Goal: Information Seeking & Learning: Learn about a topic

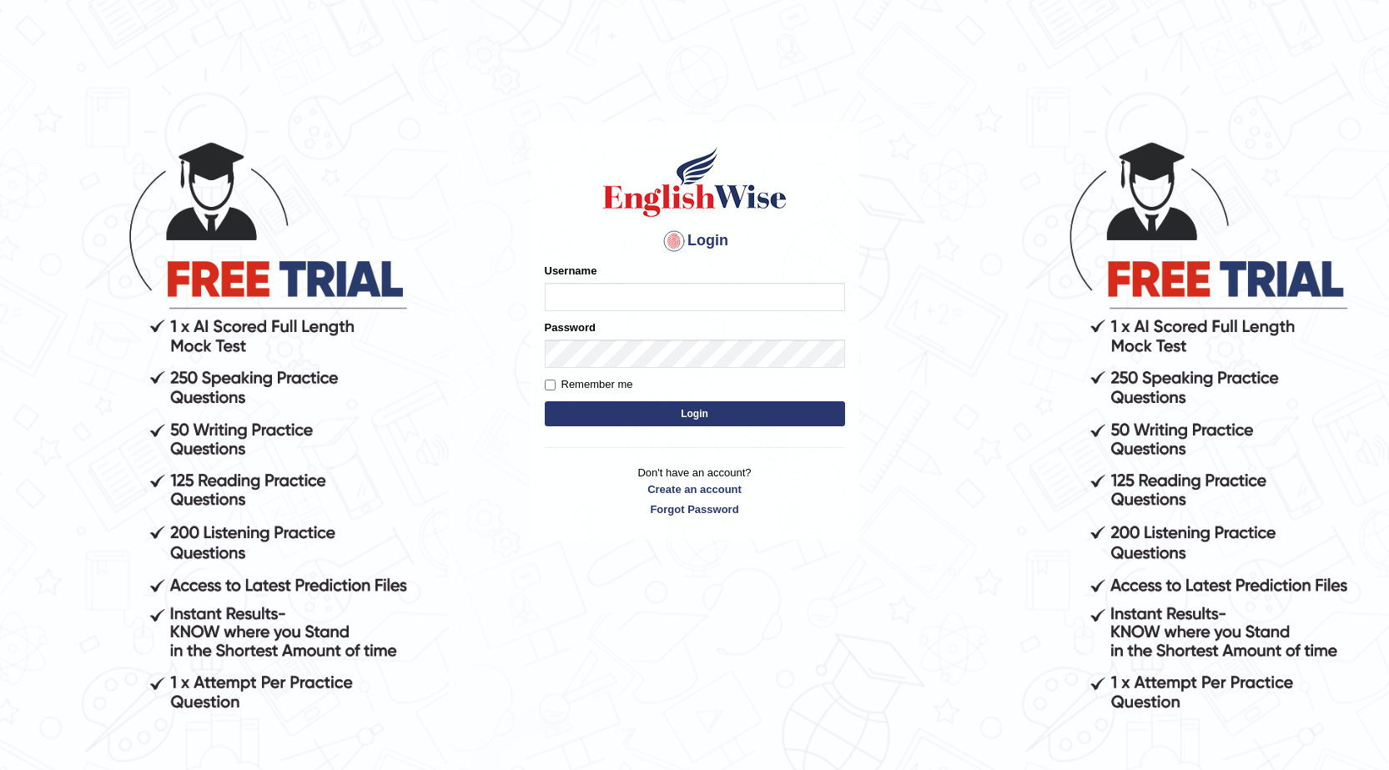
click at [615, 292] on input "Username" at bounding box center [695, 297] width 300 height 28
type input "0"
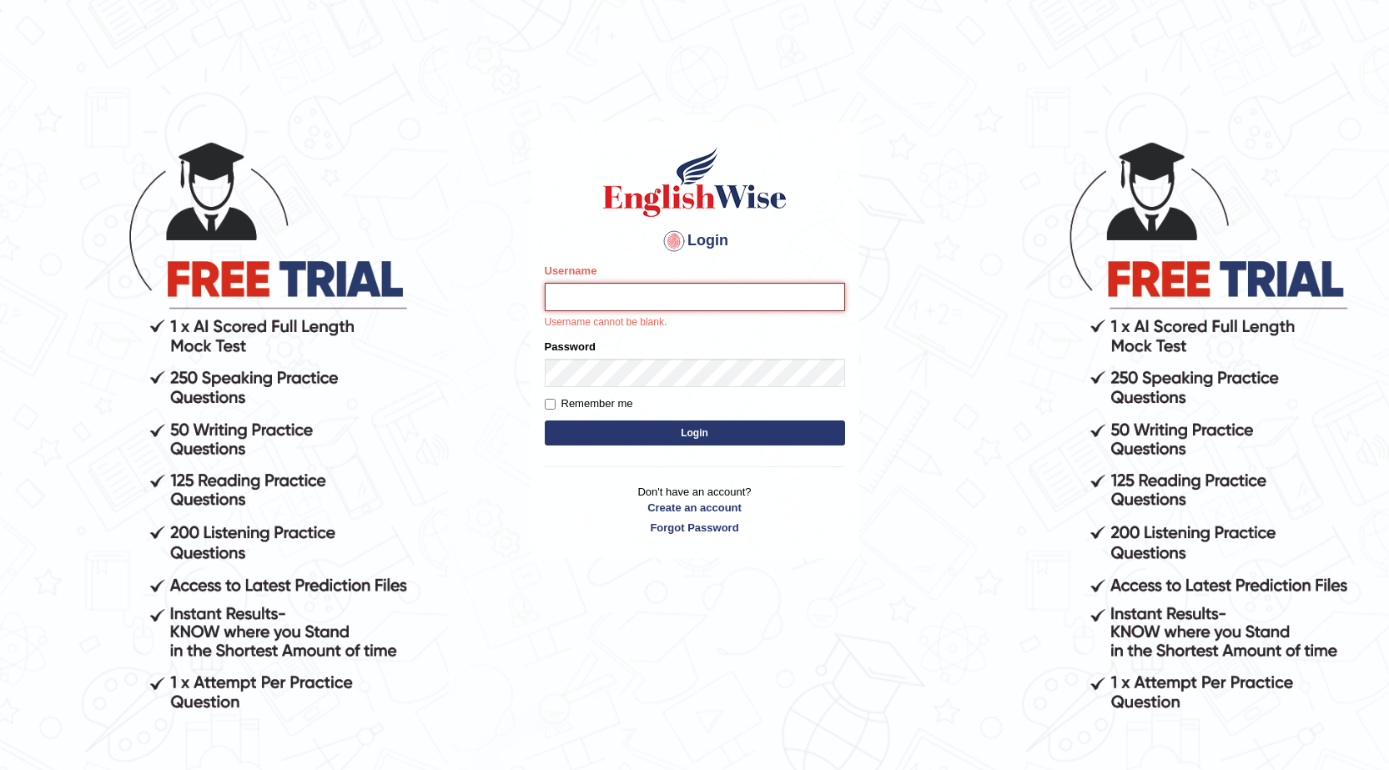
click at [615, 292] on input "Username" at bounding box center [695, 297] width 300 height 28
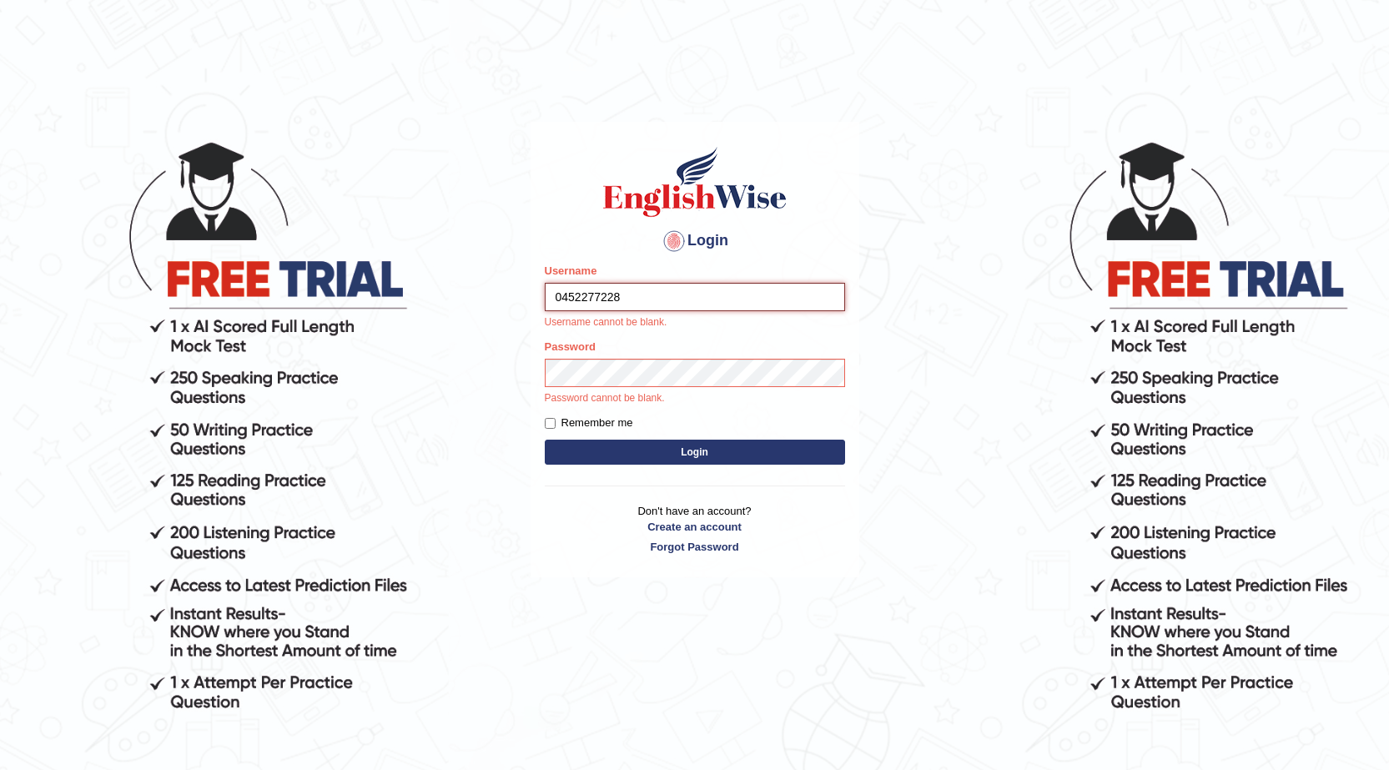
type input "0452277228"
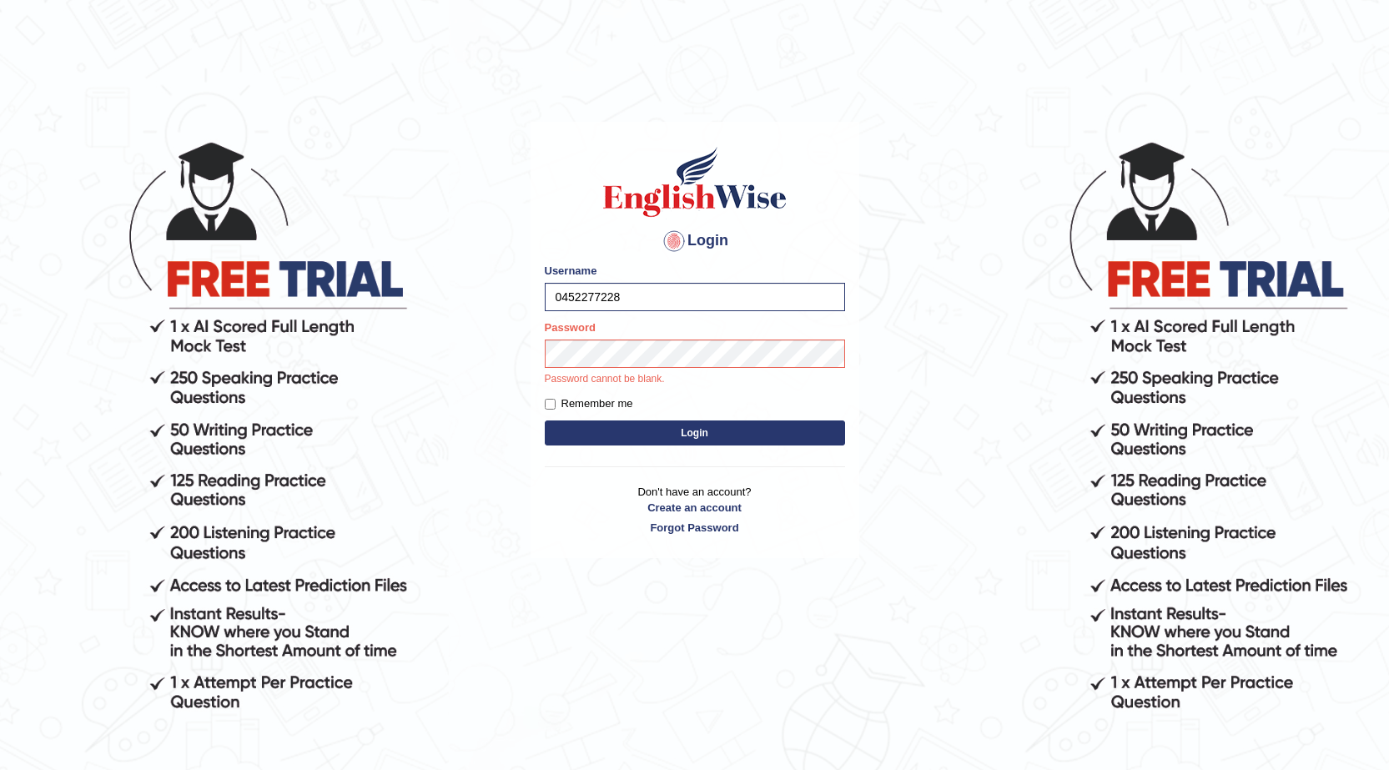
click at [699, 440] on button "Login" at bounding box center [695, 432] width 300 height 25
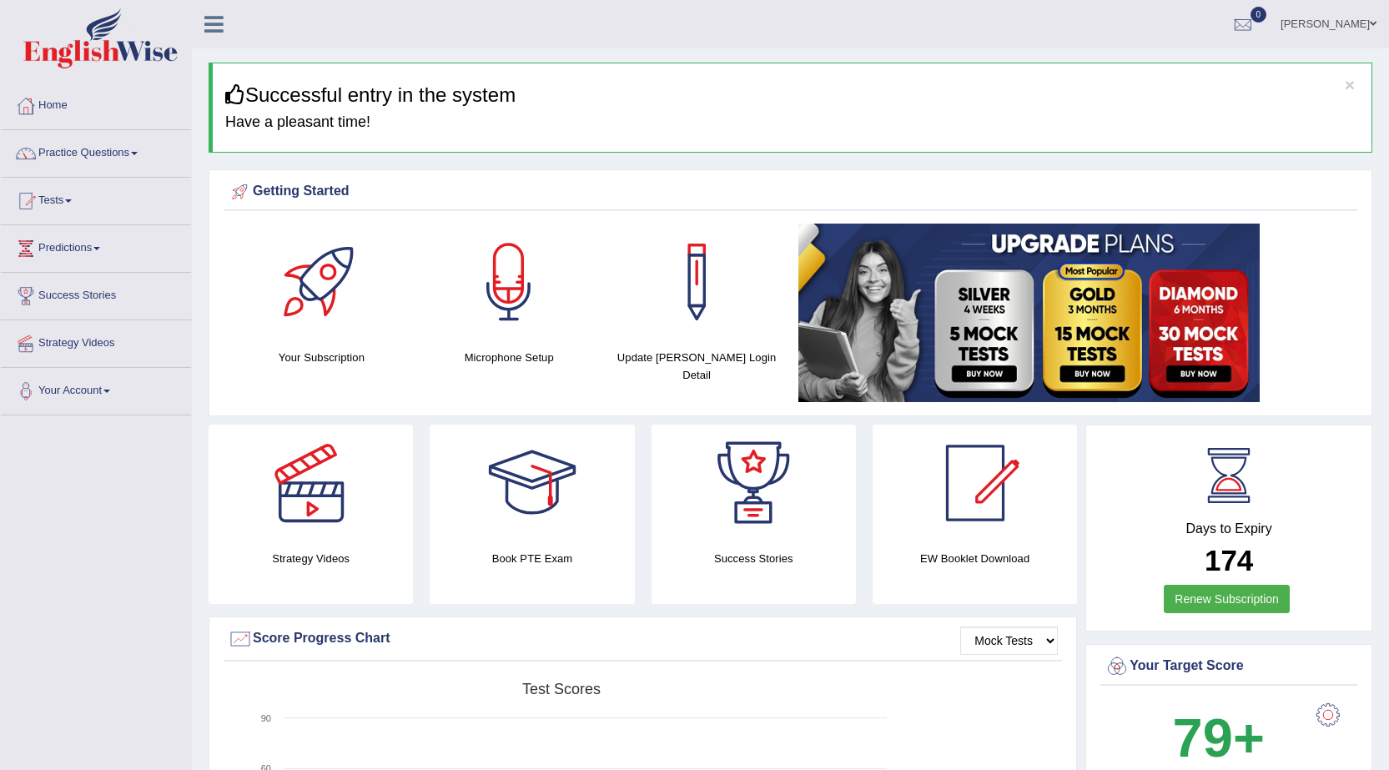
click at [148, 152] on link "Practice Questions" at bounding box center [96, 151] width 190 height 42
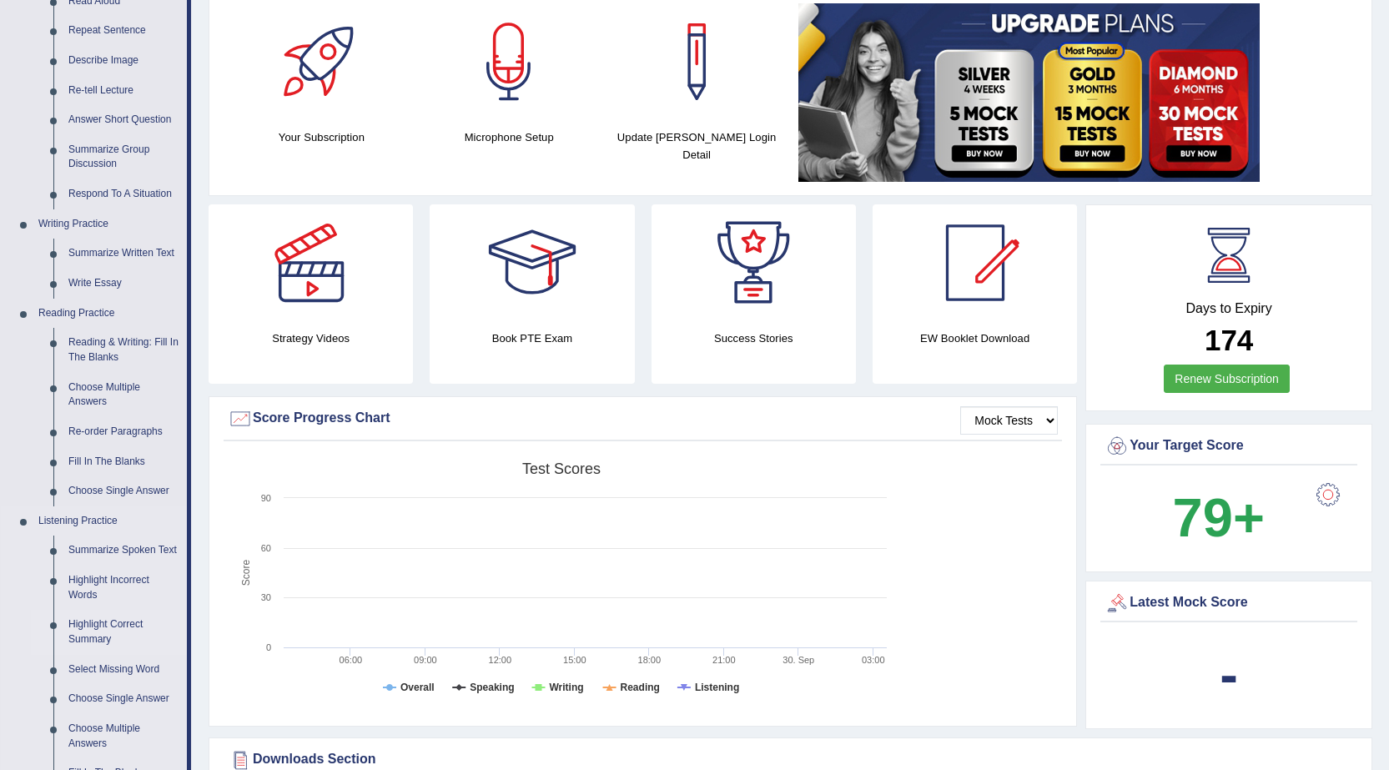
scroll to position [250, 0]
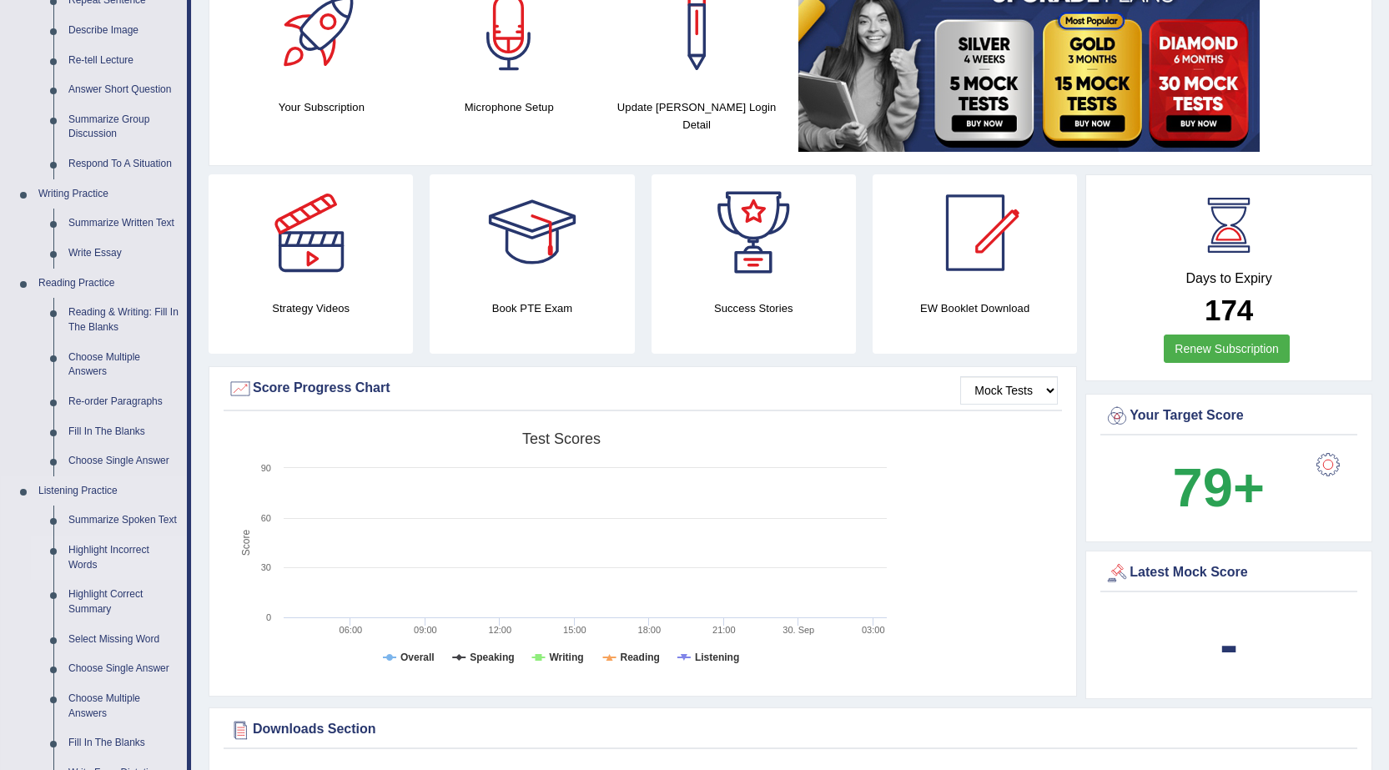
click at [128, 543] on link "Highlight Incorrect Words" at bounding box center [124, 558] width 126 height 44
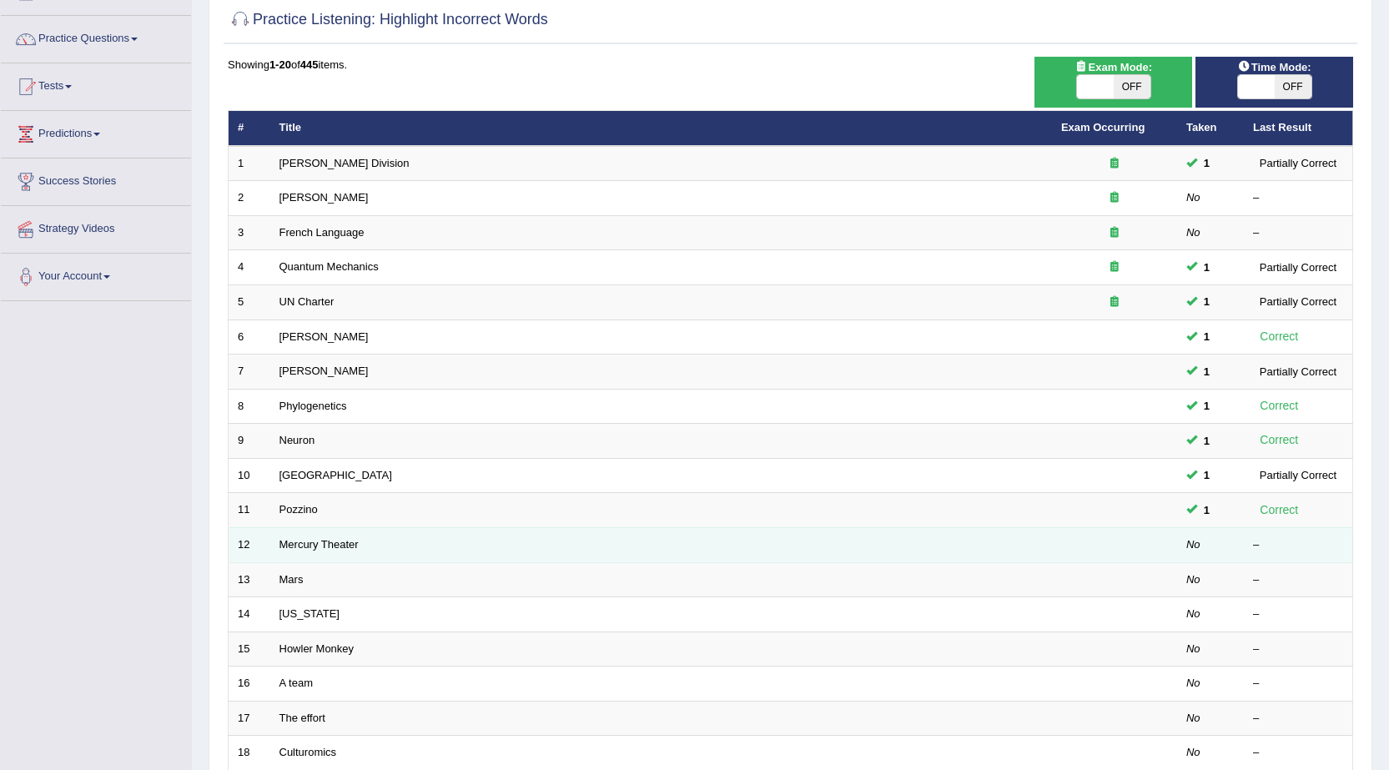
scroll to position [83, 0]
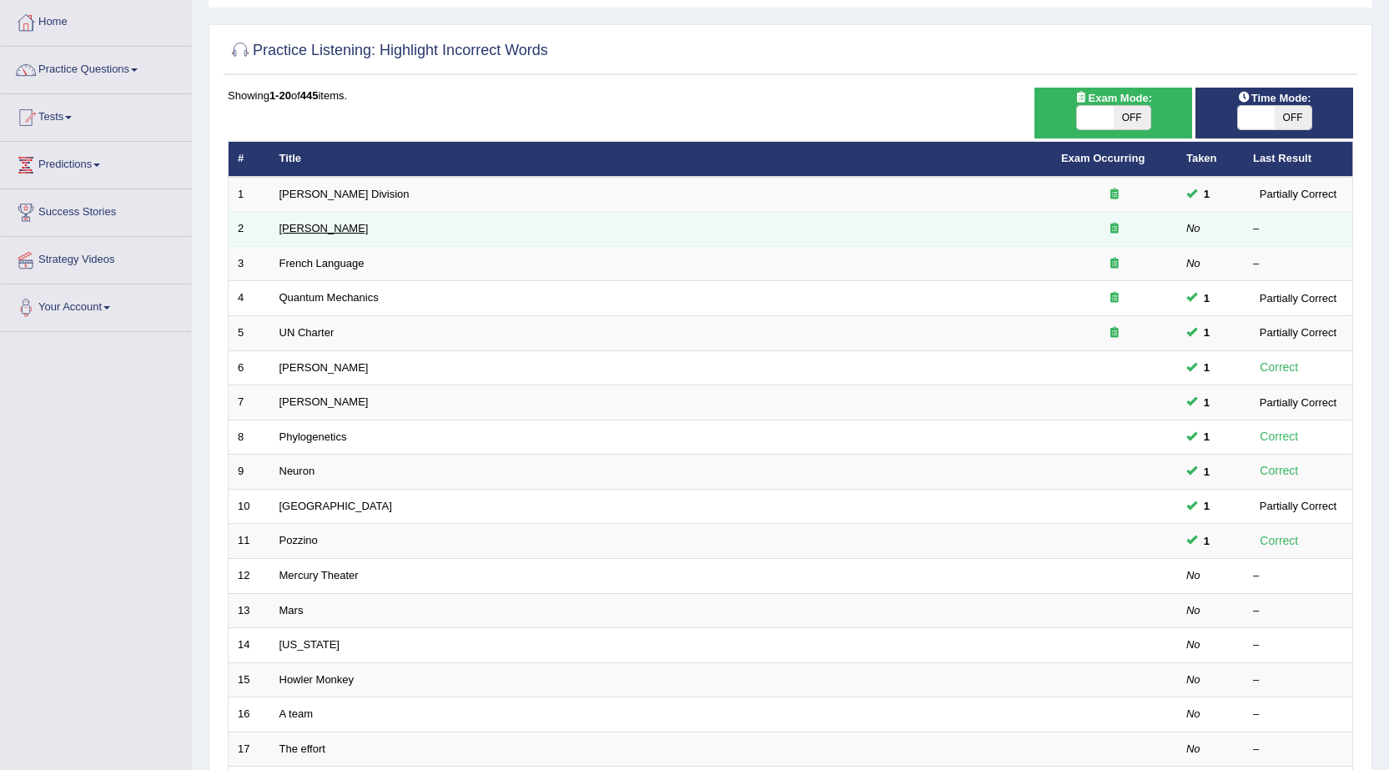
click at [330, 230] on link "[PERSON_NAME]" at bounding box center [323, 228] width 89 height 13
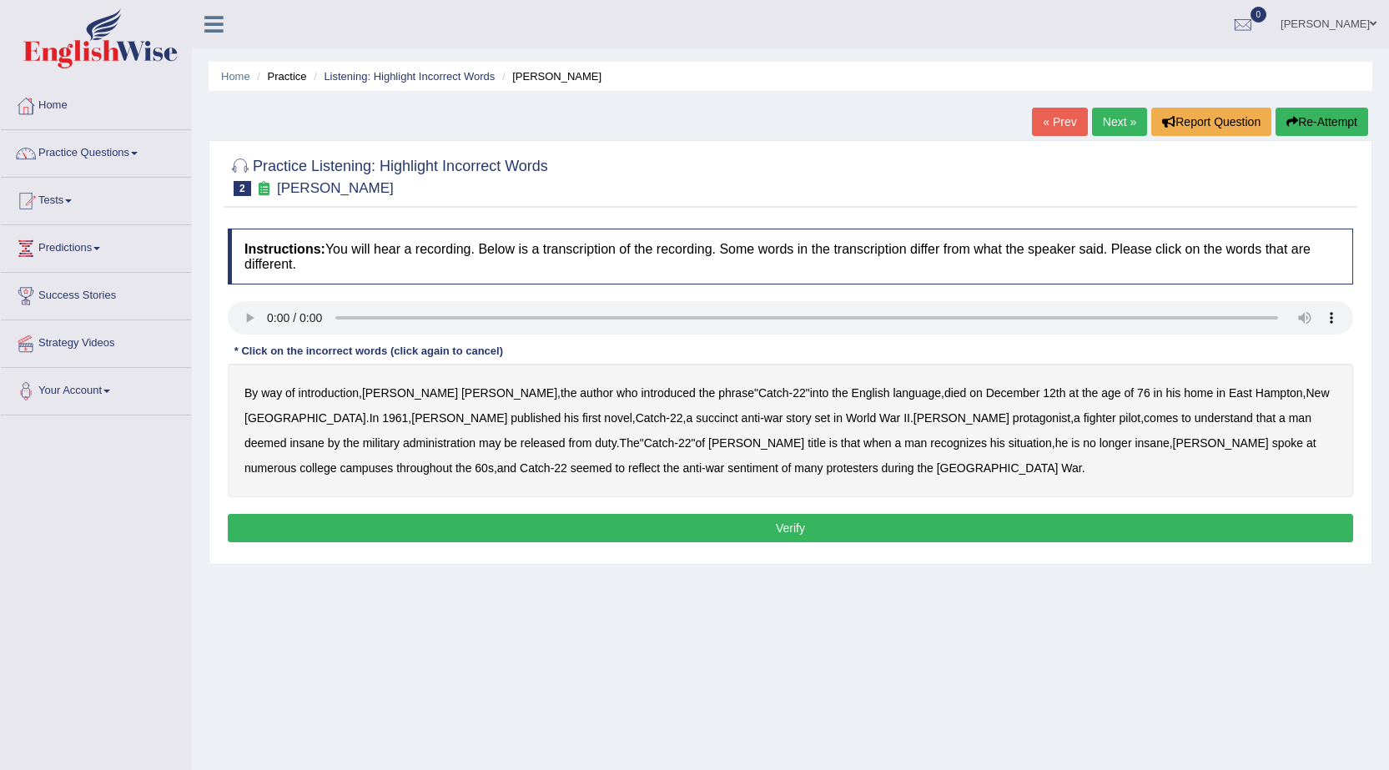
click at [696, 422] on b "succinct" at bounding box center [717, 417] width 43 height 13
click at [476, 436] on b "administration" at bounding box center [439, 442] width 73 height 13
click at [930, 444] on b "recognizes" at bounding box center [958, 442] width 57 height 13
click at [1009, 441] on b "situation" at bounding box center [1030, 442] width 43 height 13
click at [930, 438] on b "recognizes" at bounding box center [958, 442] width 57 height 13
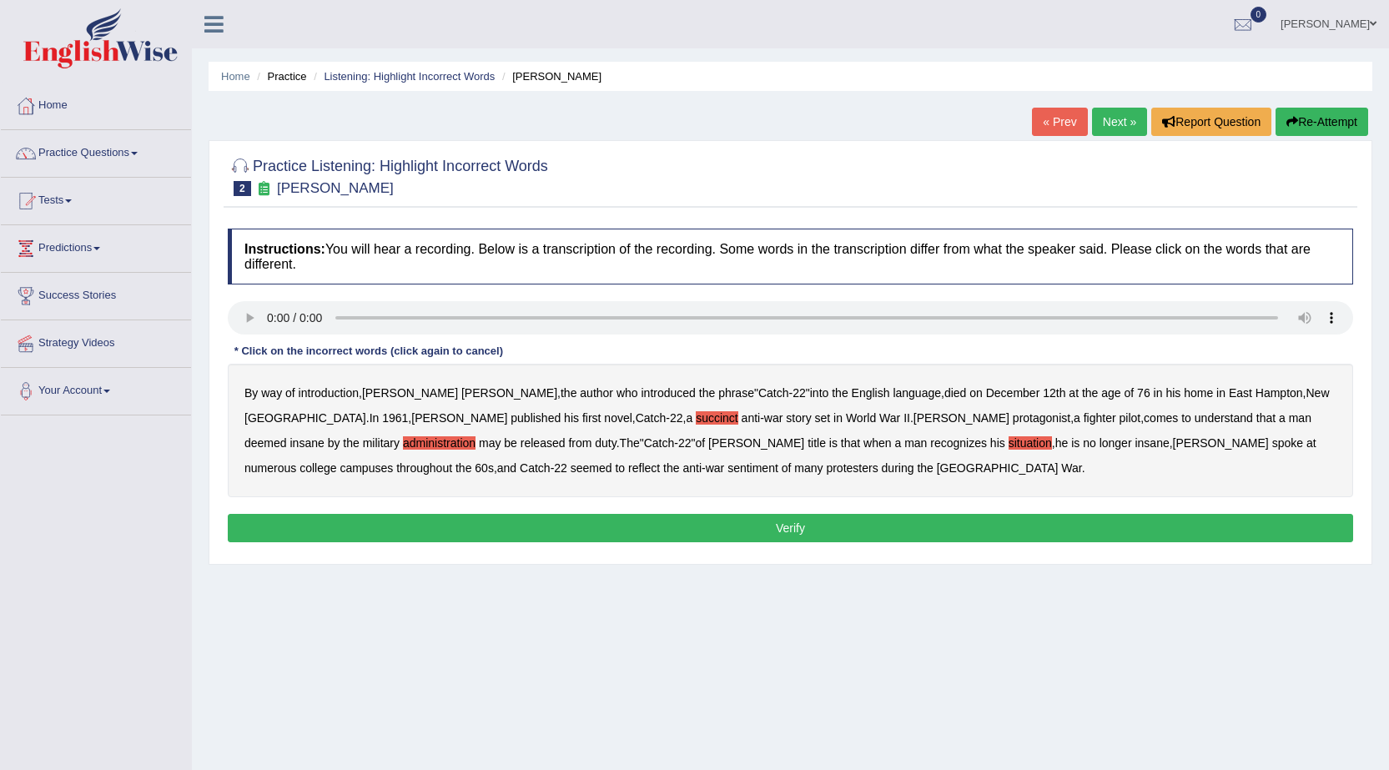
click at [660, 461] on b "reflect" at bounding box center [644, 467] width 32 height 13
click at [402, 516] on button "Verify" at bounding box center [791, 528] width 1126 height 28
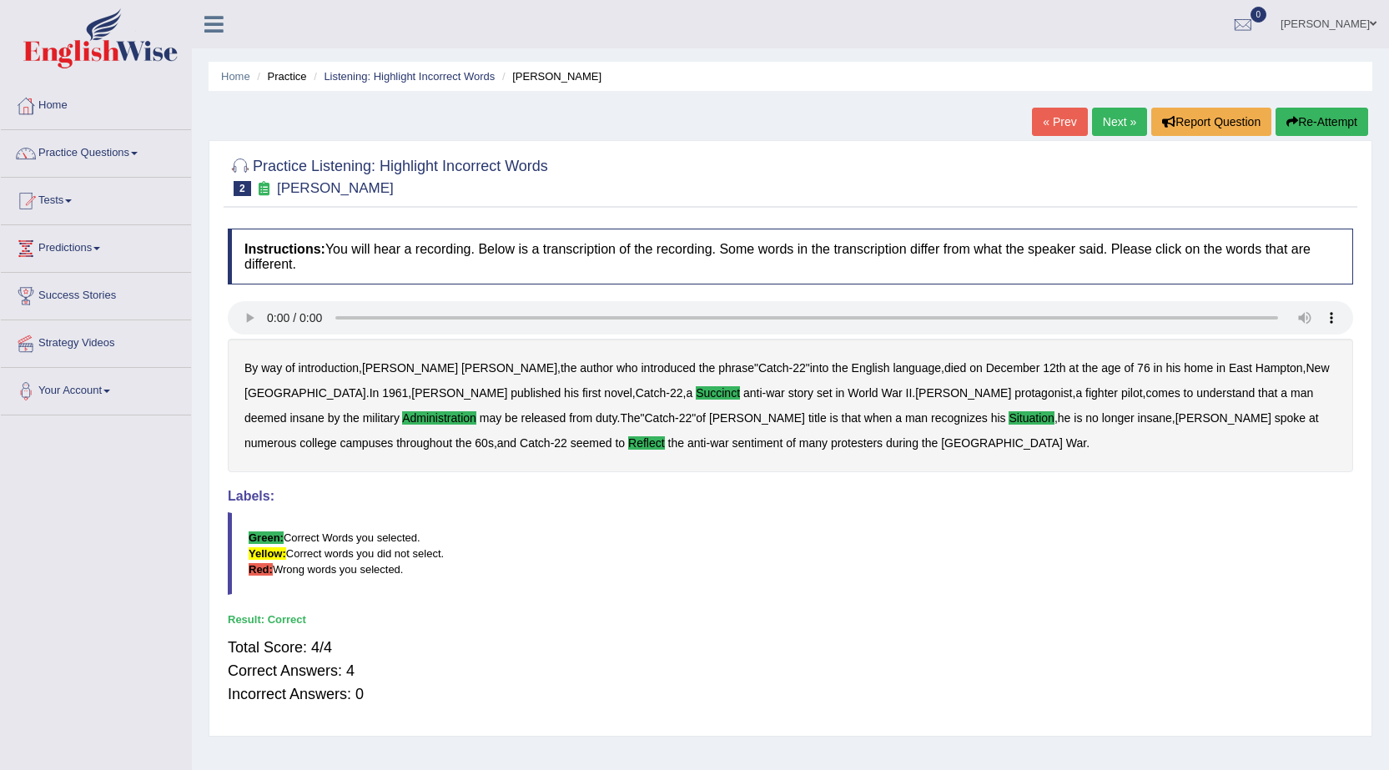
click at [1101, 127] on link "Next »" at bounding box center [1119, 122] width 55 height 28
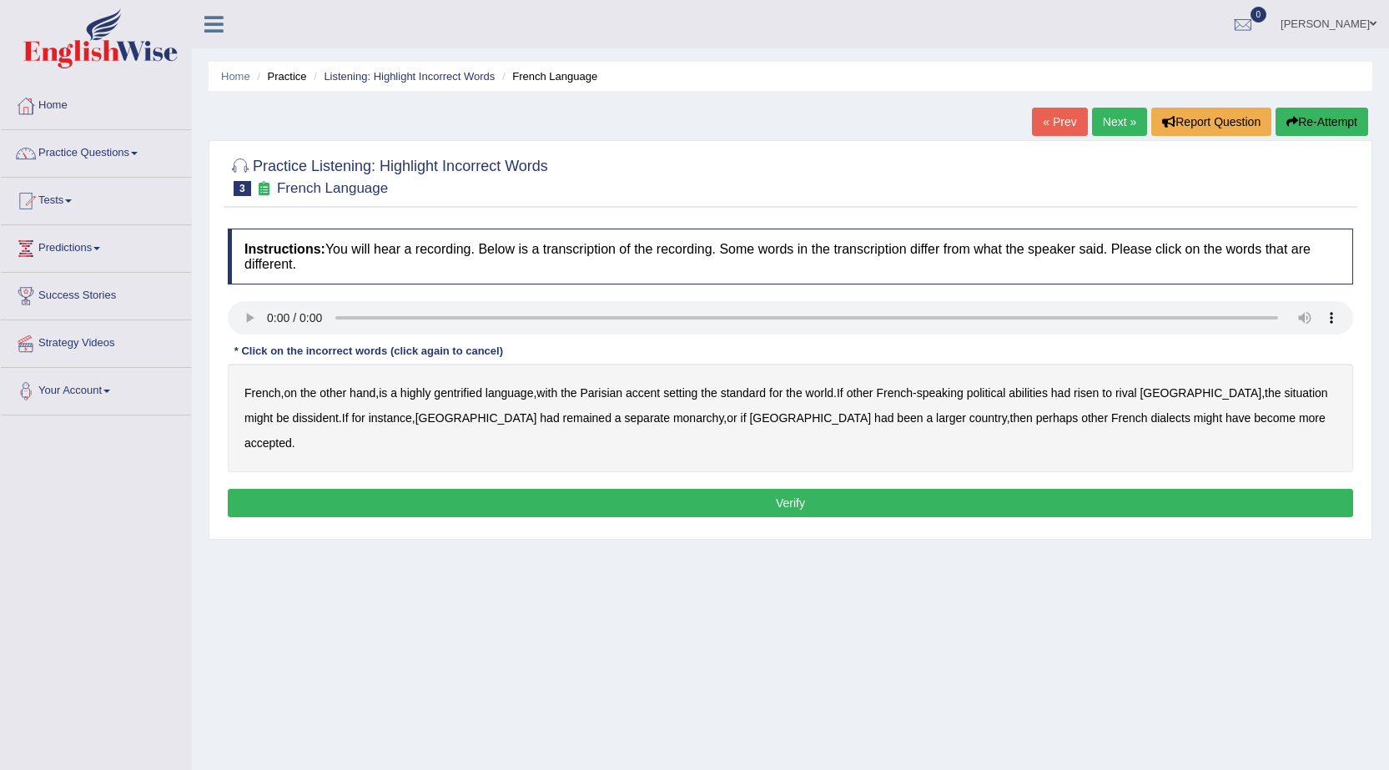
click at [458, 387] on b "gentrified" at bounding box center [458, 392] width 48 height 13
click at [617, 392] on b "Parisian" at bounding box center [602, 392] width 43 height 13
click at [293, 417] on b "dissident" at bounding box center [316, 417] width 46 height 13
click at [673, 421] on b "monarchy" at bounding box center [698, 417] width 50 height 13
click at [989, 489] on button "Verify" at bounding box center [791, 503] width 1126 height 28
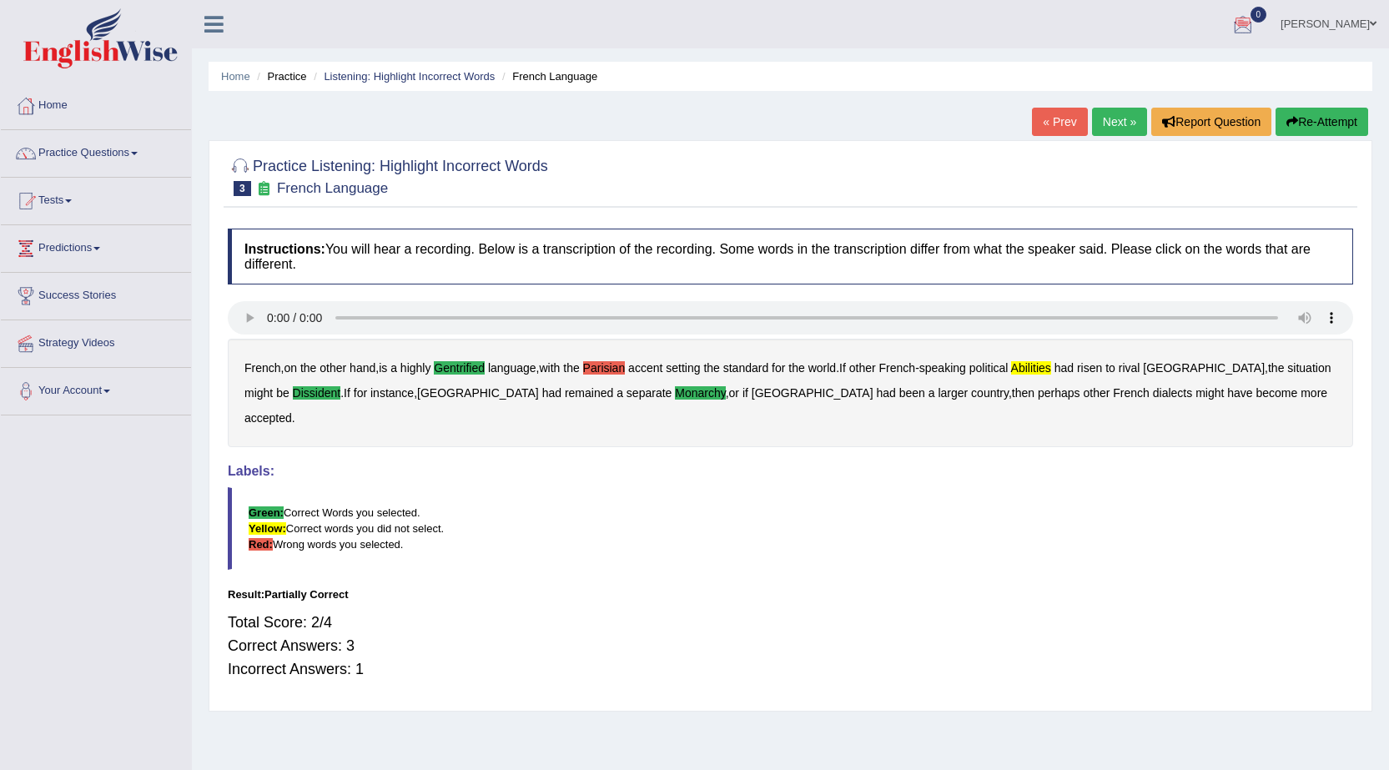
click at [1114, 127] on link "Next »" at bounding box center [1119, 122] width 55 height 28
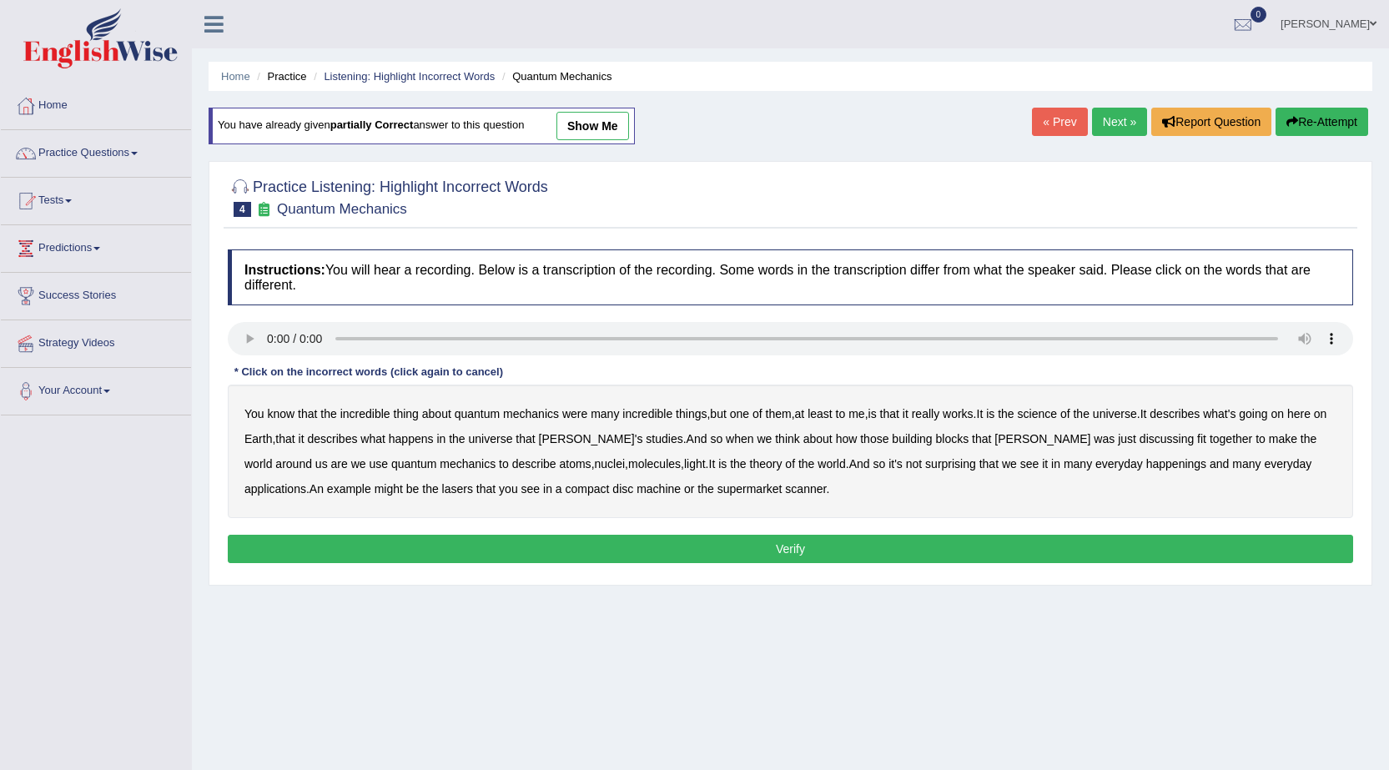
click at [1094, 123] on link "Next »" at bounding box center [1119, 122] width 55 height 28
click at [1215, 413] on b "civility" at bounding box center [1211, 413] width 30 height 13
click at [1195, 441] on b "ability" at bounding box center [1180, 438] width 30 height 13
click at [627, 556] on button "Verify" at bounding box center [791, 549] width 1126 height 28
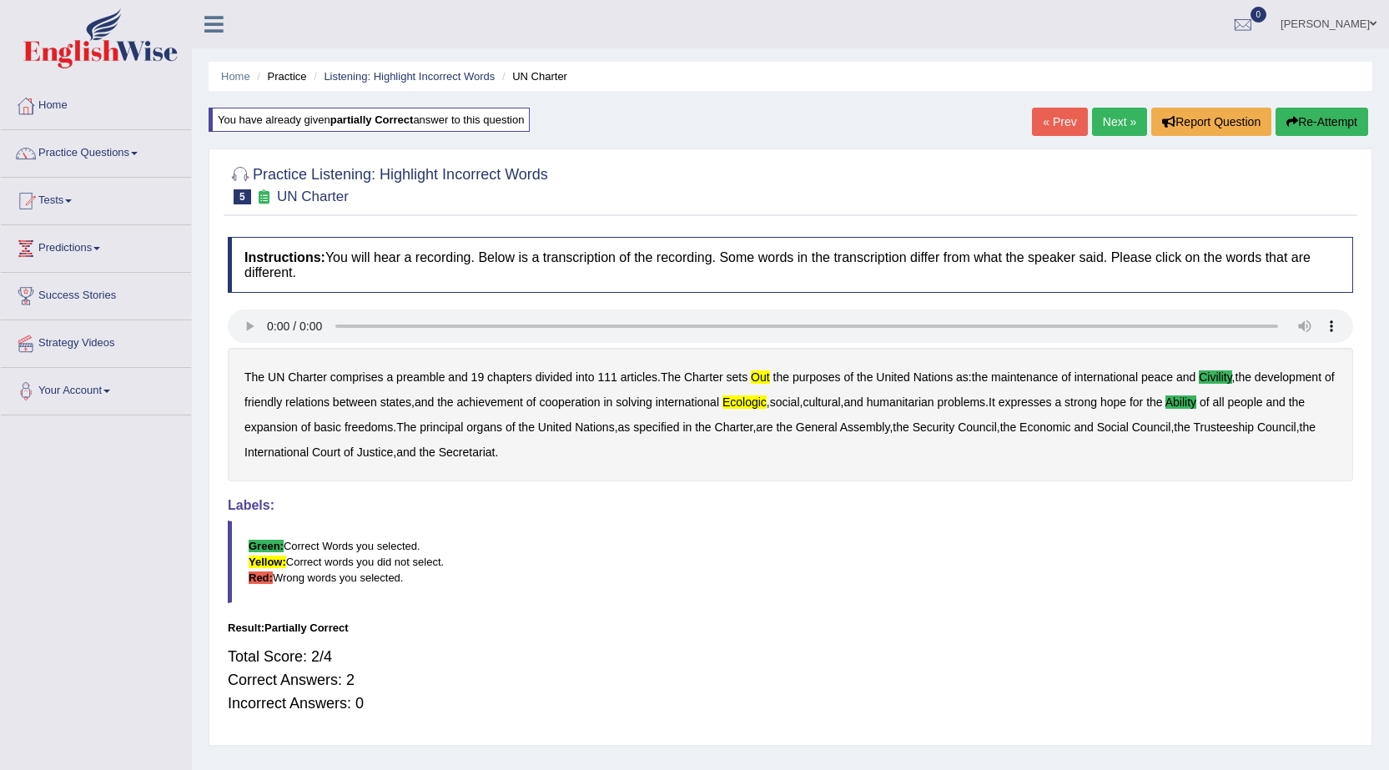
click at [1101, 119] on link "Next »" at bounding box center [1119, 122] width 55 height 28
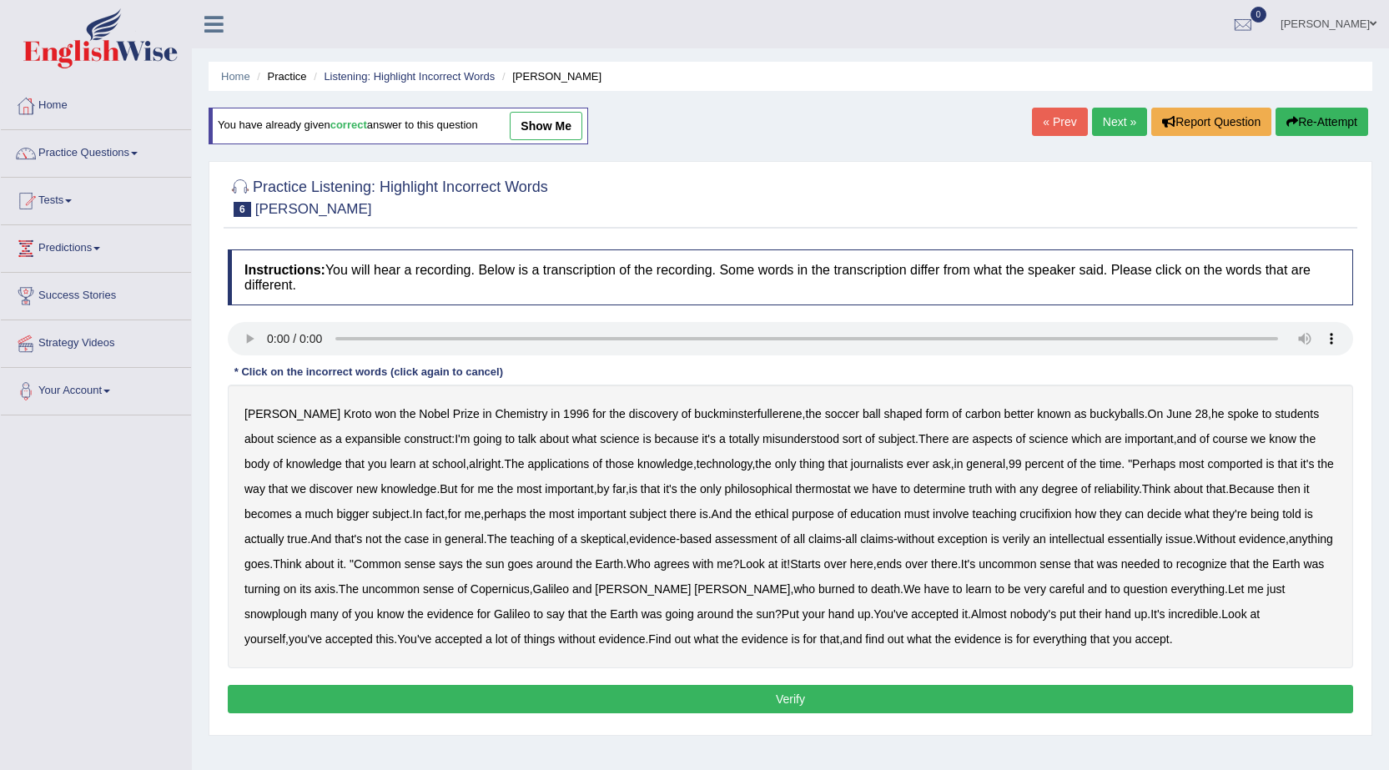
click at [355, 437] on b "expansible" at bounding box center [373, 438] width 56 height 13
click at [137, 149] on link "Practice Questions" at bounding box center [96, 151] width 190 height 42
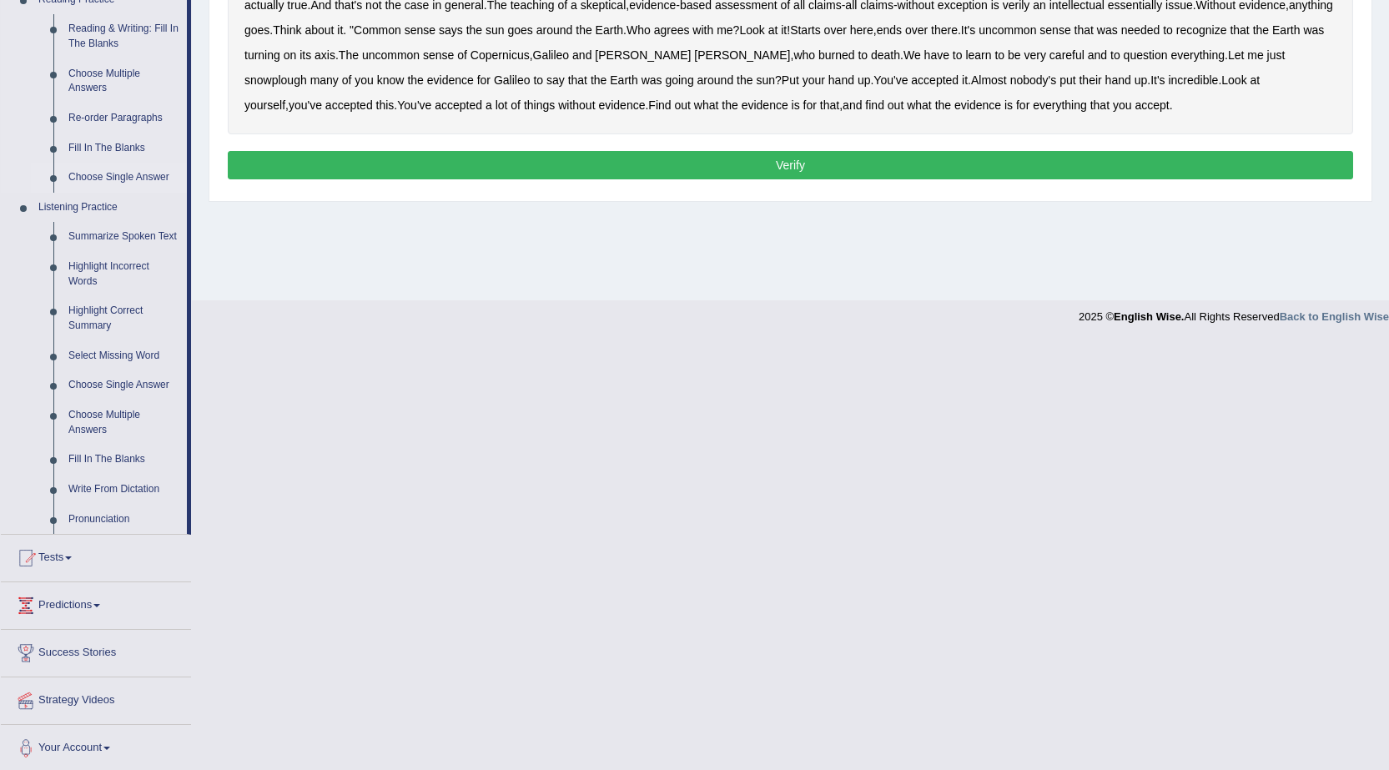
scroll to position [537, 0]
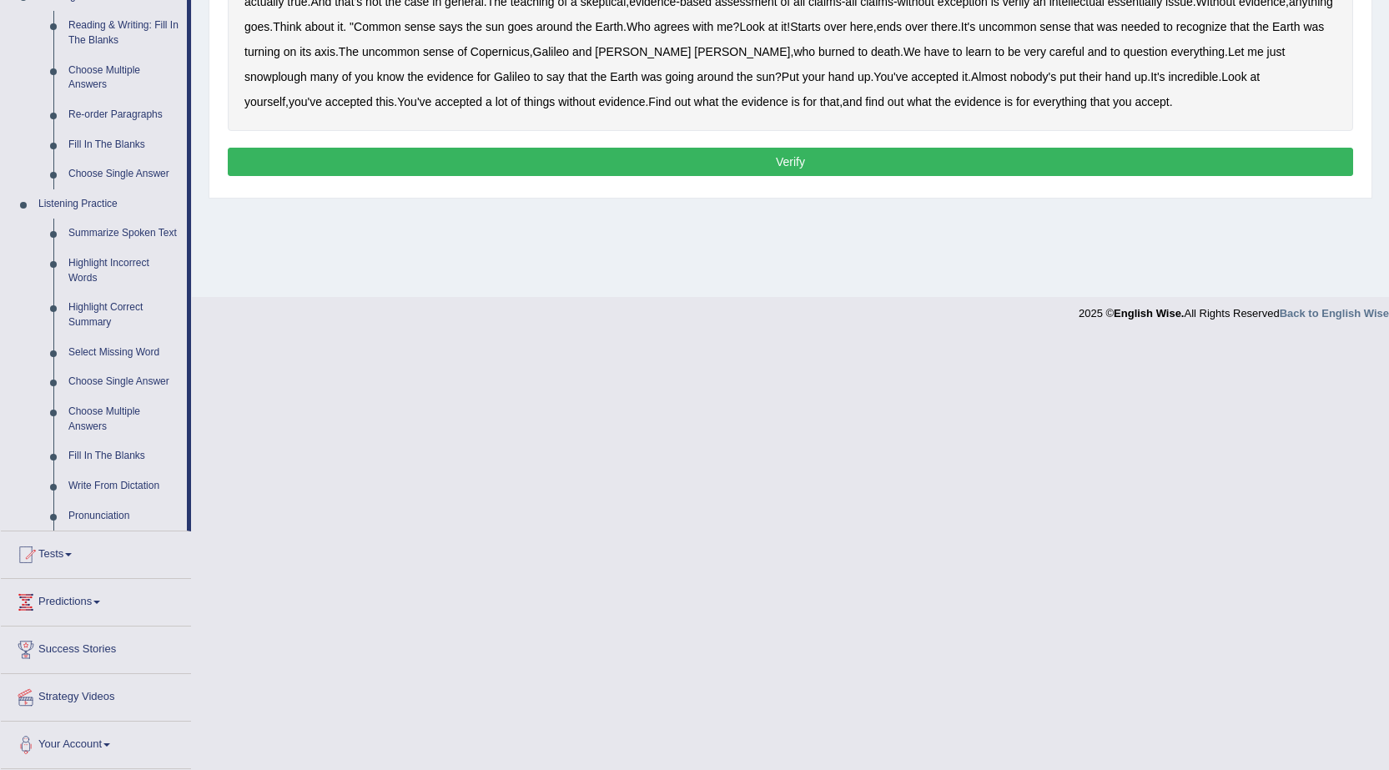
click at [98, 699] on link "Strategy Videos" at bounding box center [96, 695] width 190 height 42
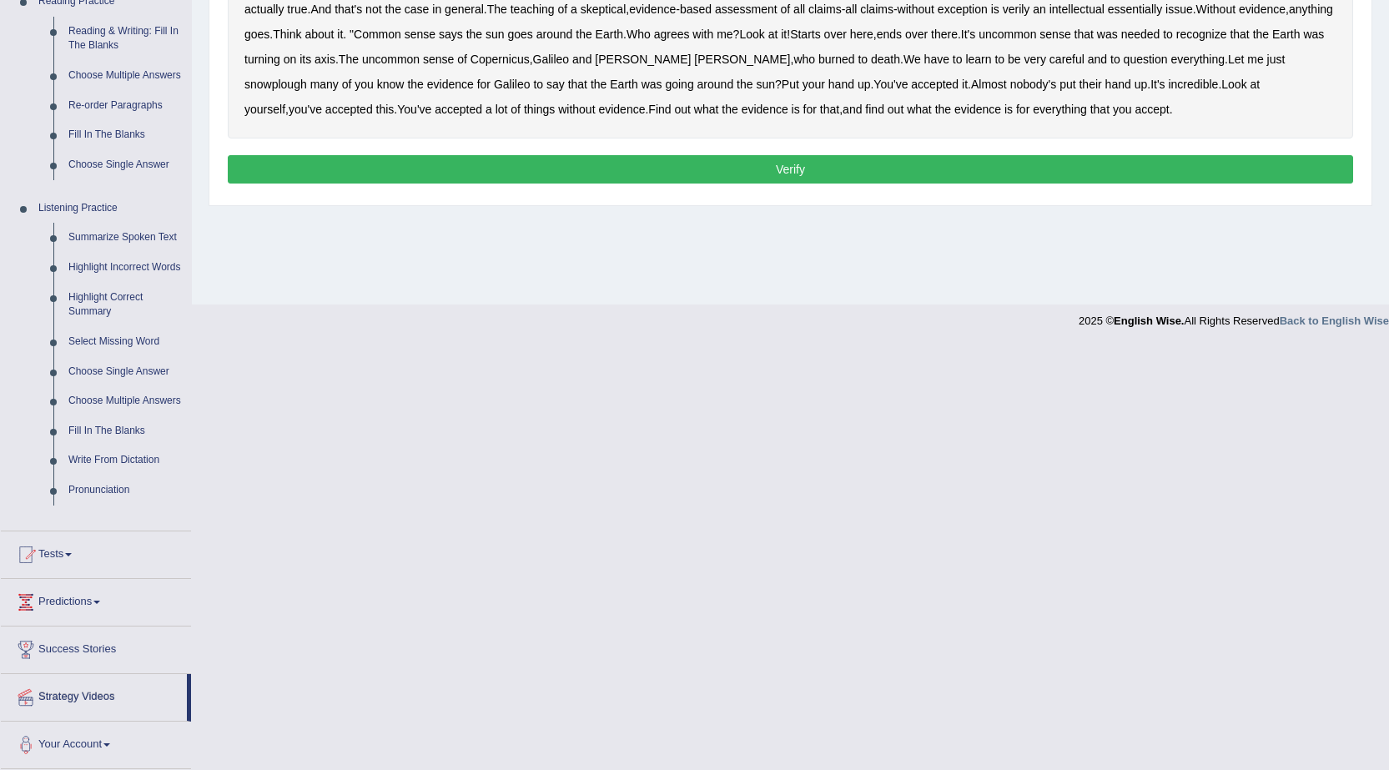
scroll to position [123, 0]
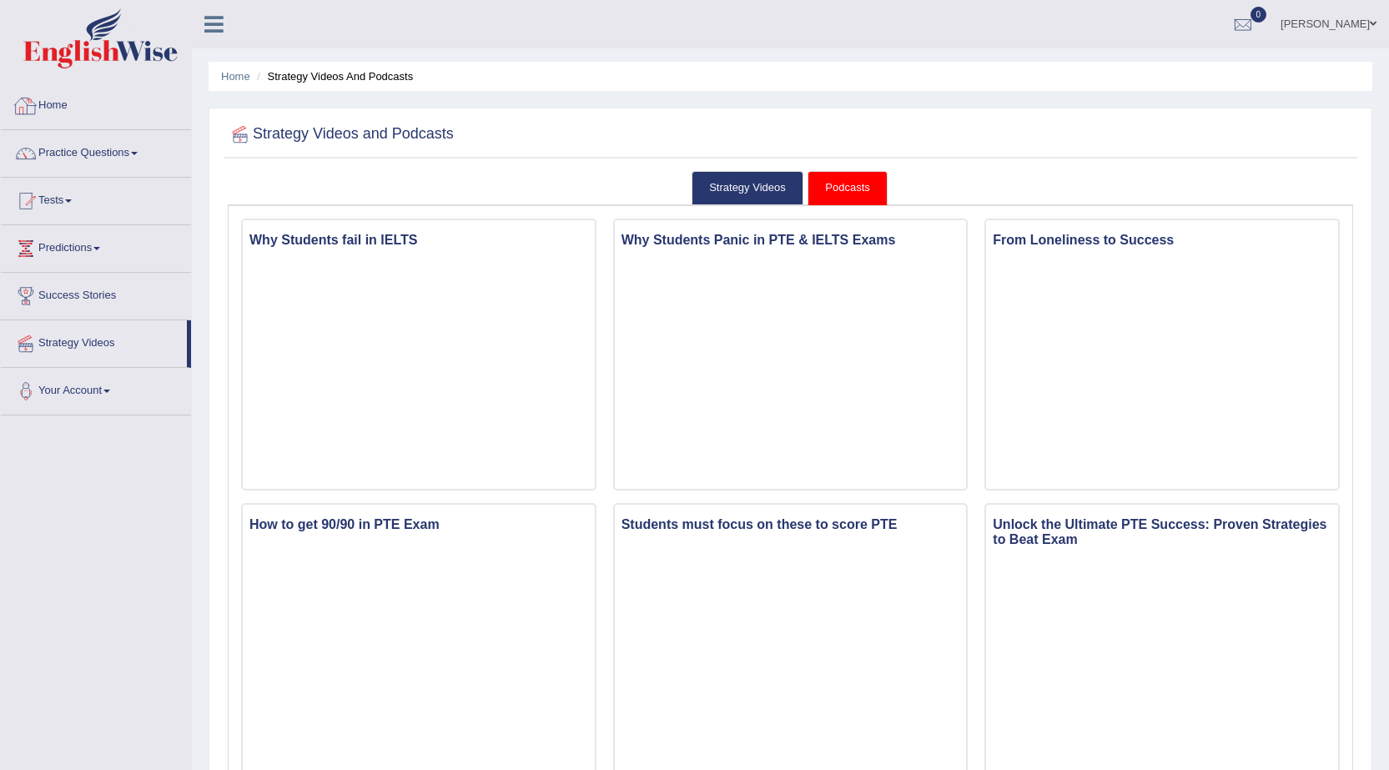
click at [45, 93] on link "Home" at bounding box center [96, 104] width 190 height 42
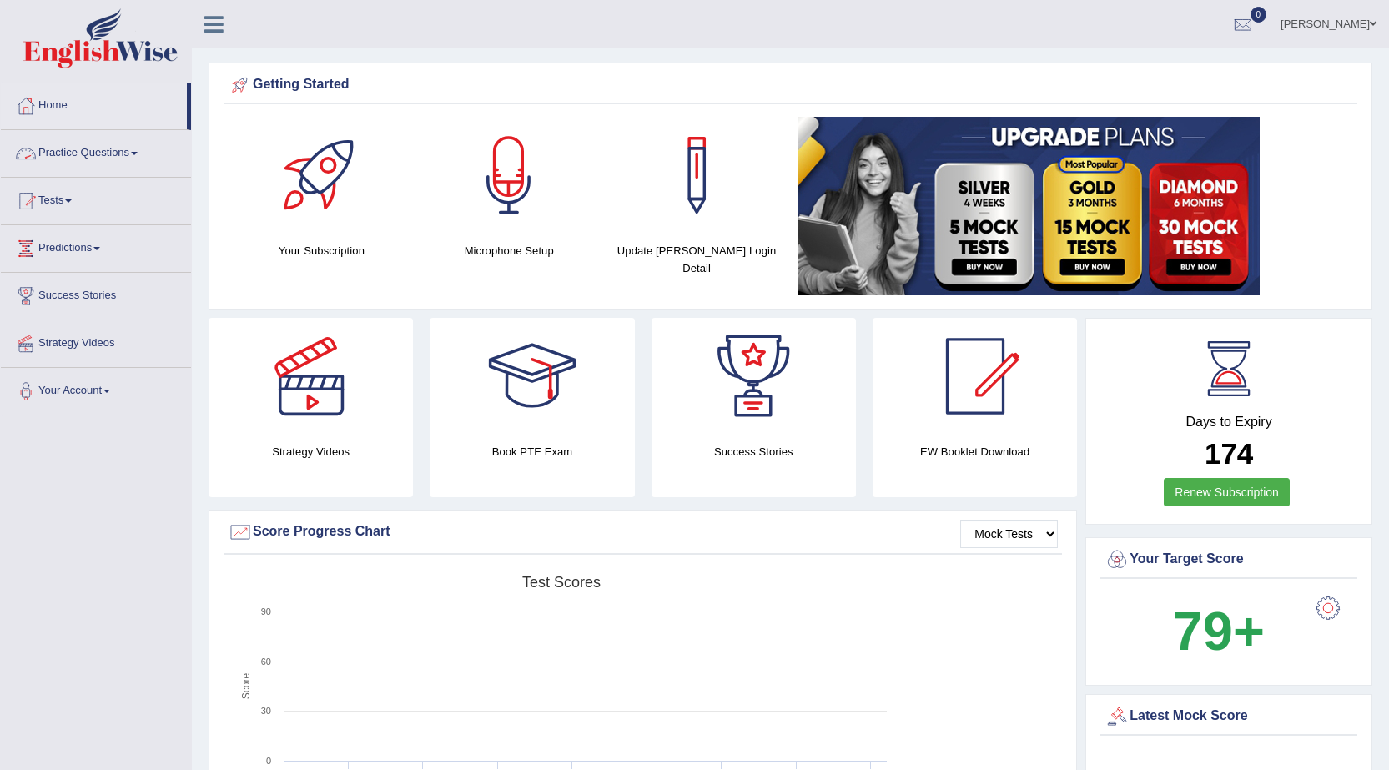
click at [138, 154] on span at bounding box center [134, 153] width 7 height 3
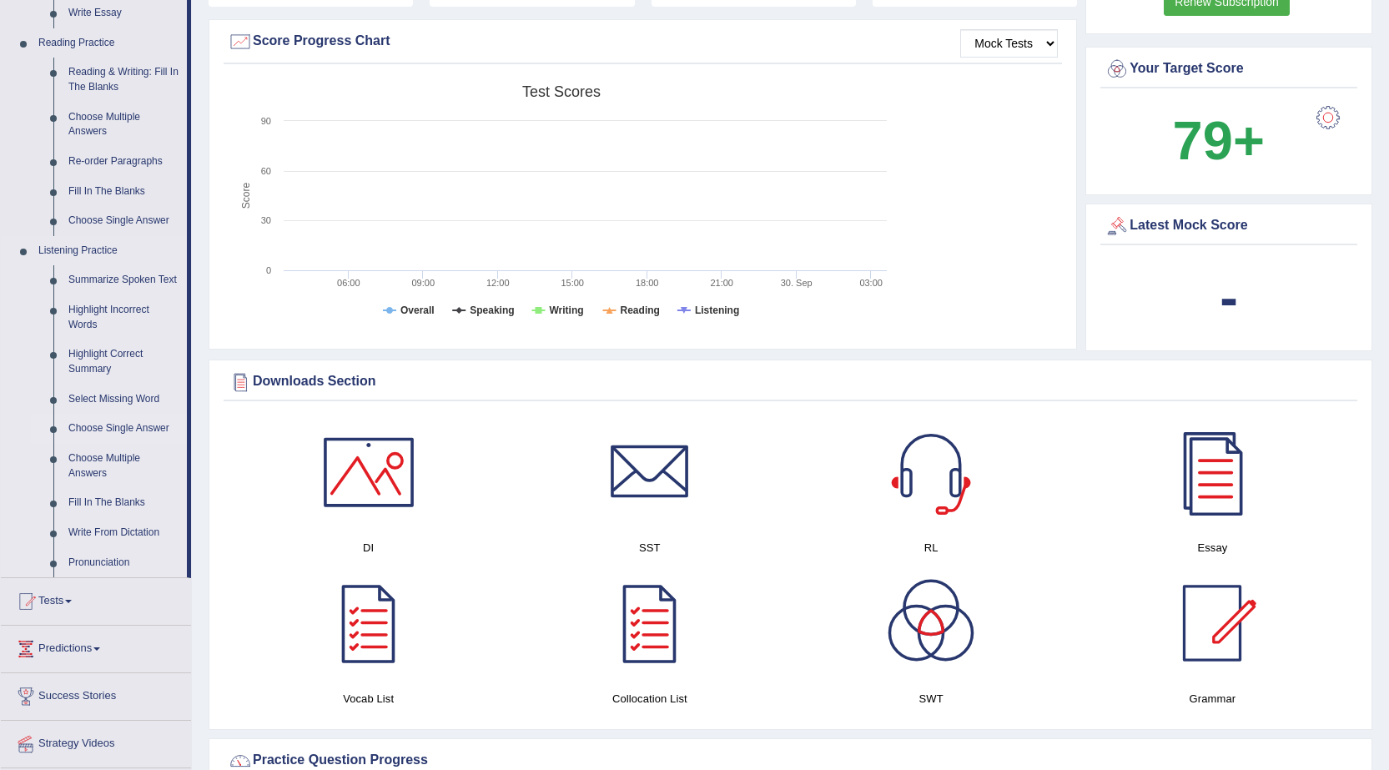
scroll to position [501, 0]
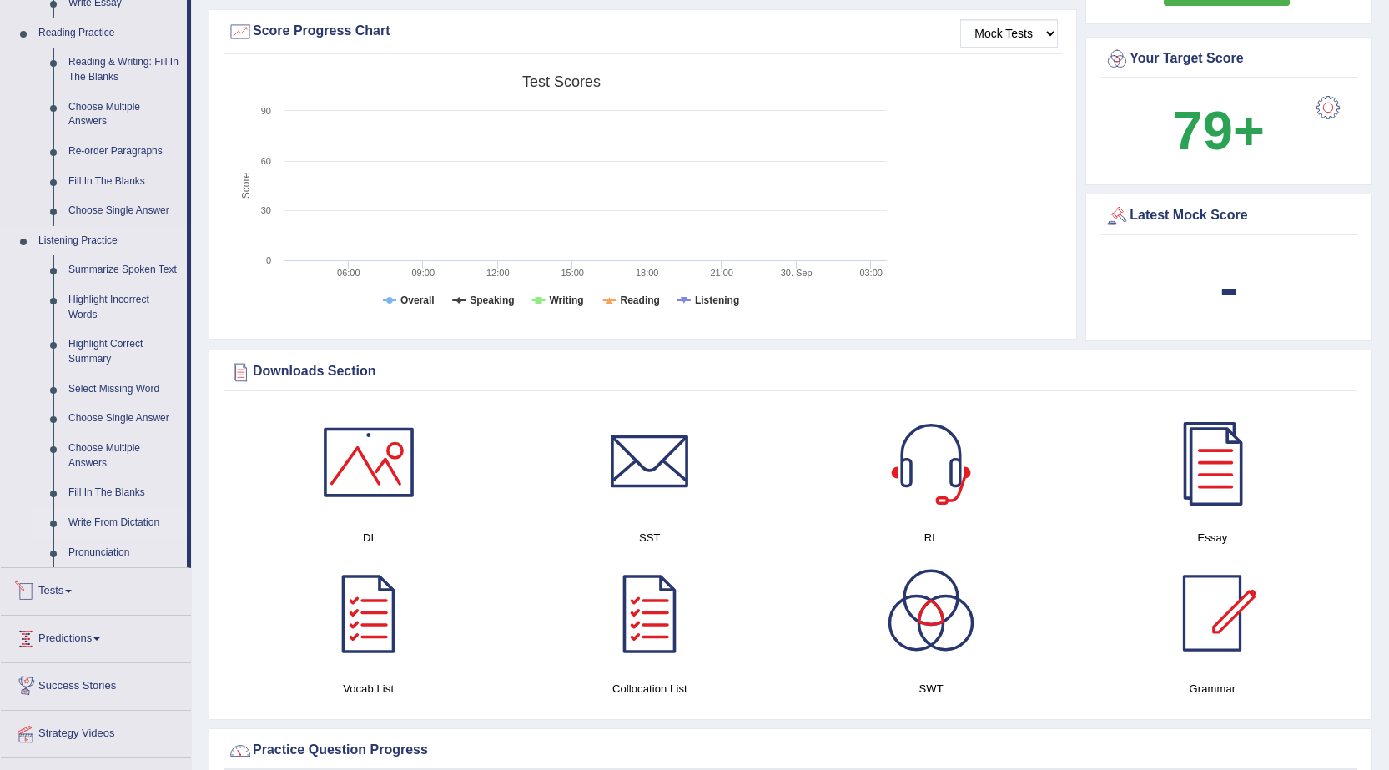
click at [105, 521] on link "Write From Dictation" at bounding box center [124, 523] width 126 height 30
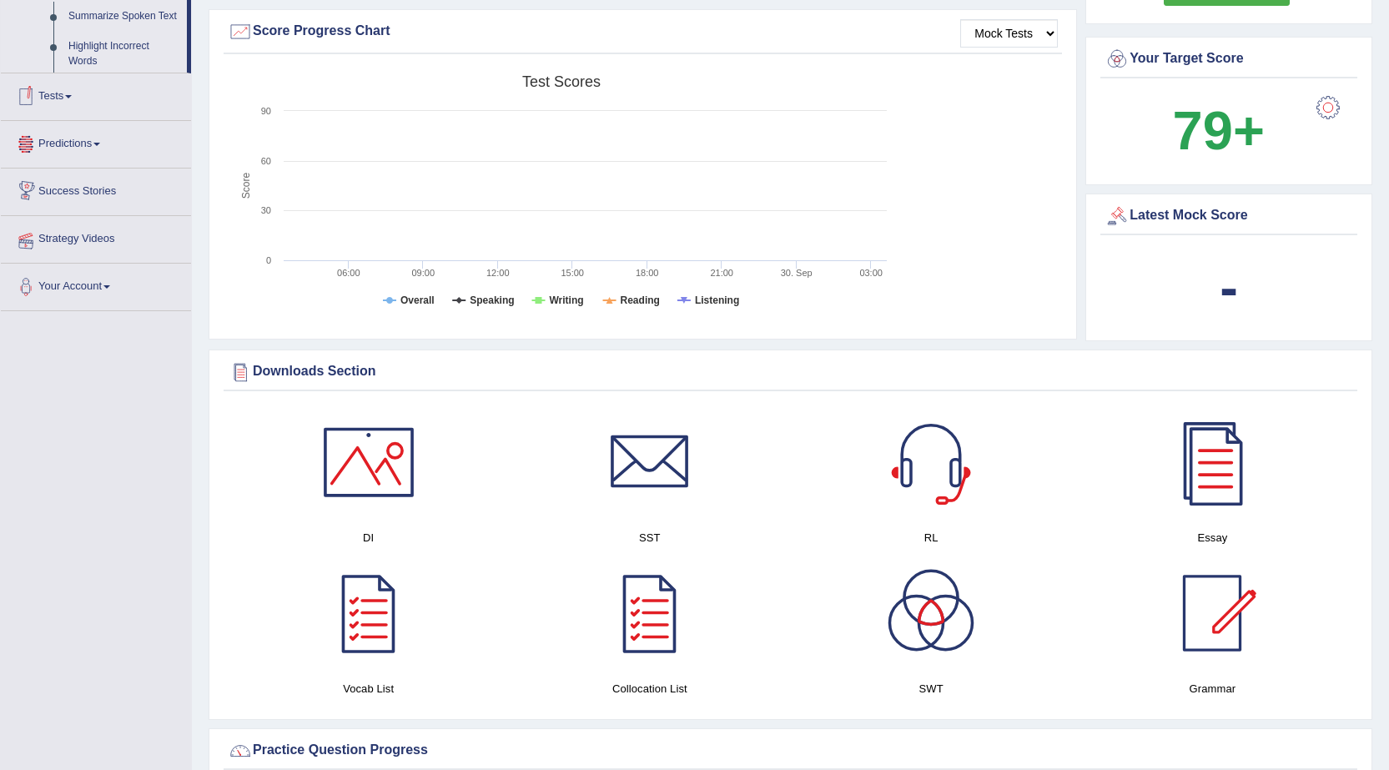
scroll to position [387, 0]
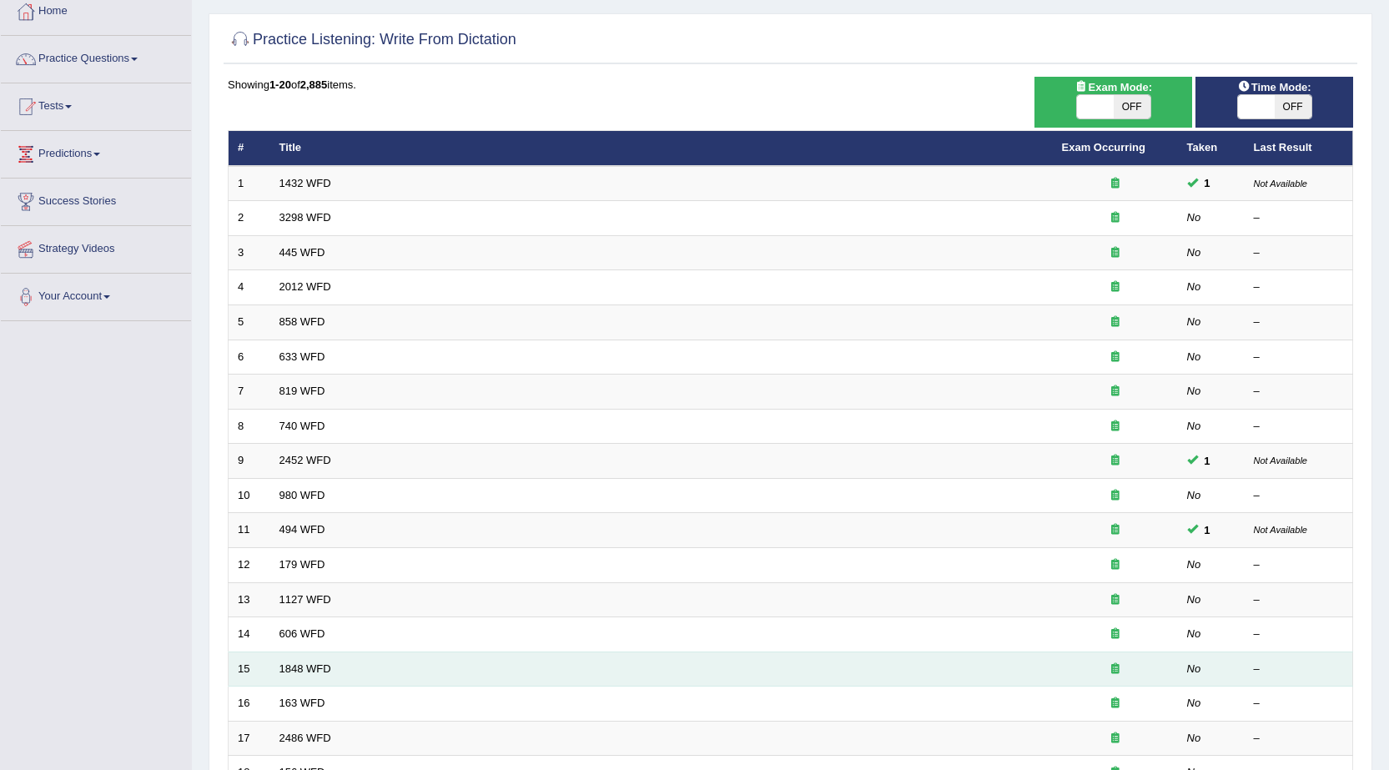
scroll to position [83, 0]
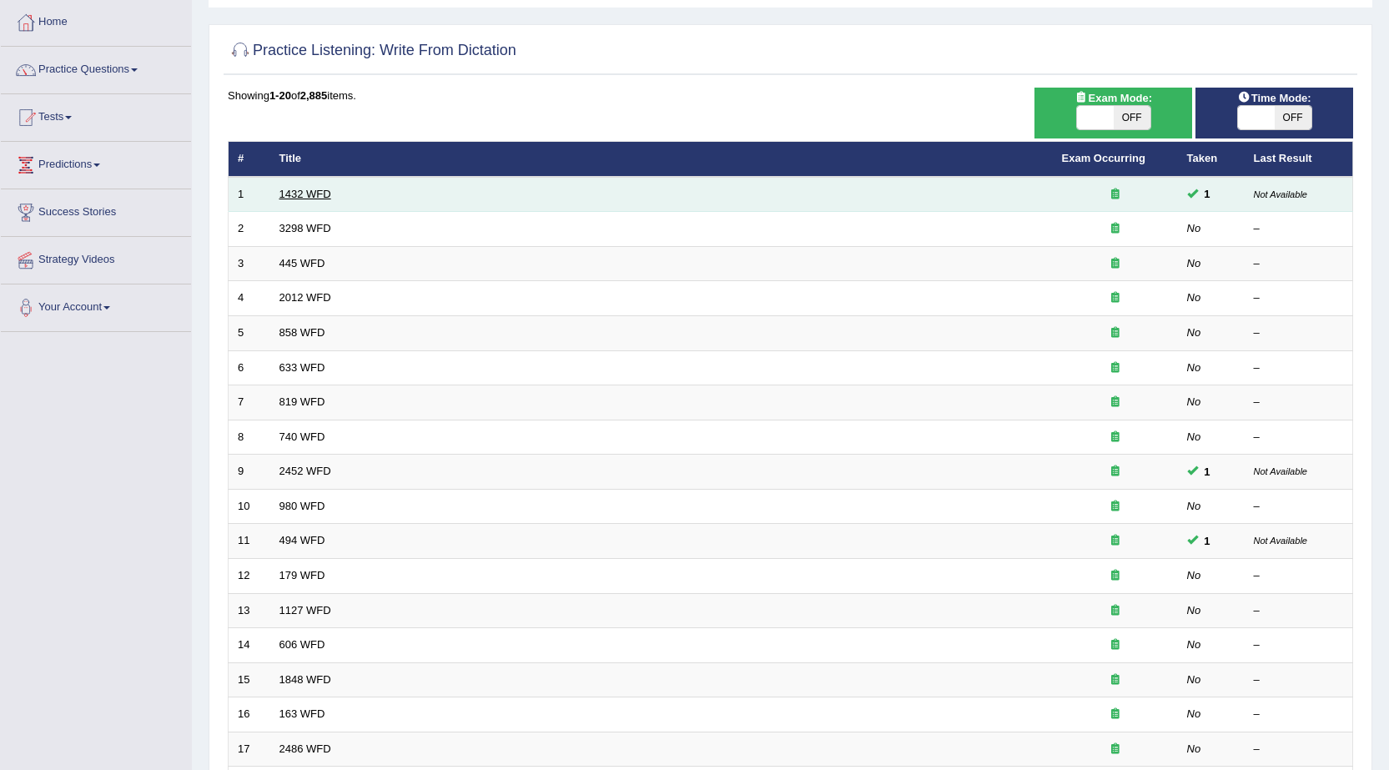
click at [300, 194] on link "1432 WFD" at bounding box center [305, 194] width 52 height 13
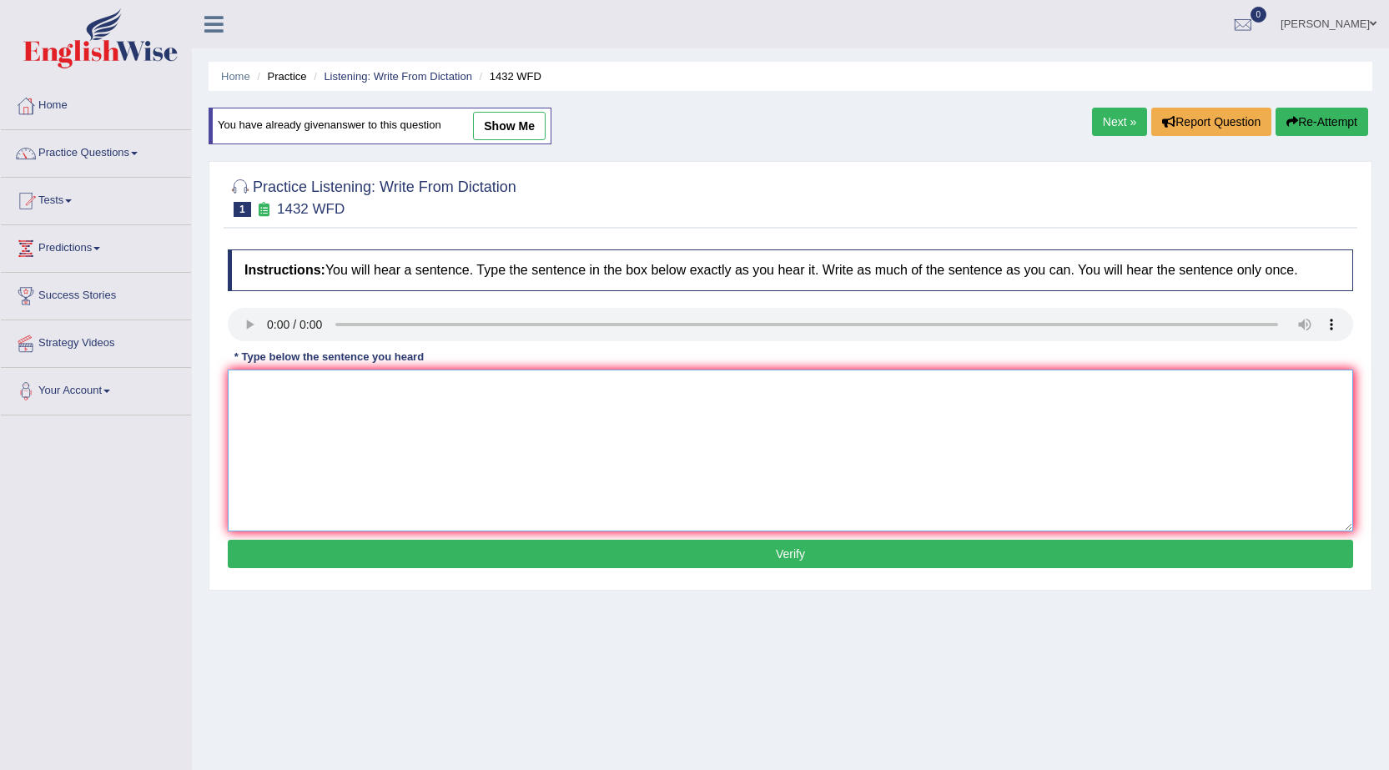
click at [360, 435] on textarea at bounding box center [791, 451] width 1126 height 162
click at [1097, 114] on link "Next »" at bounding box center [1119, 122] width 55 height 28
